Goal: Information Seeking & Learning: Learn about a topic

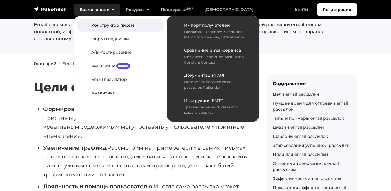
scroll to position [46, 0]
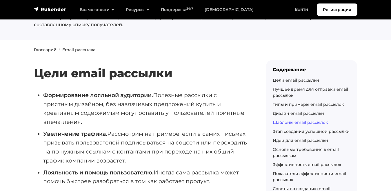
click at [286, 119] on link "Шаблоны email рассылок" at bounding box center [300, 121] width 55 height 5
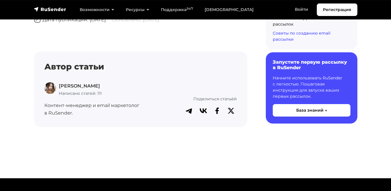
scroll to position [3798, 0]
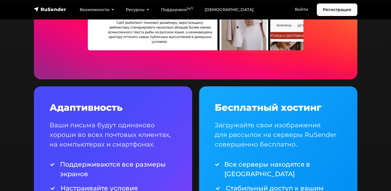
scroll to position [935, 0]
